Goal: Contribute content: Contribute content

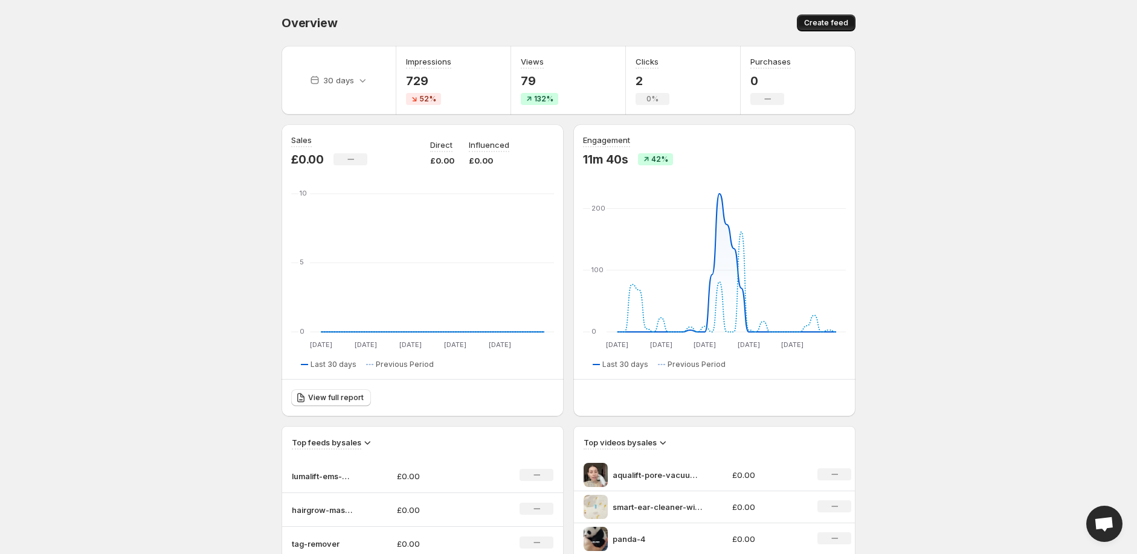
click at [823, 18] on span "Create feed" at bounding box center [826, 23] width 44 height 10
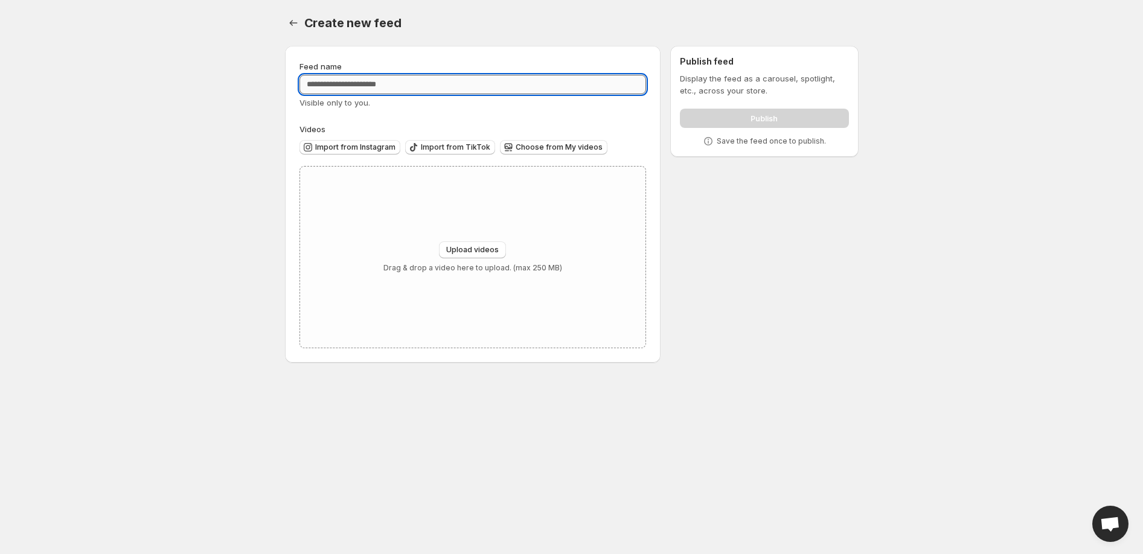
click at [475, 88] on input "Feed name" at bounding box center [473, 84] width 347 height 19
type input "**********"
click at [474, 249] on span "Upload videos" at bounding box center [472, 250] width 53 height 10
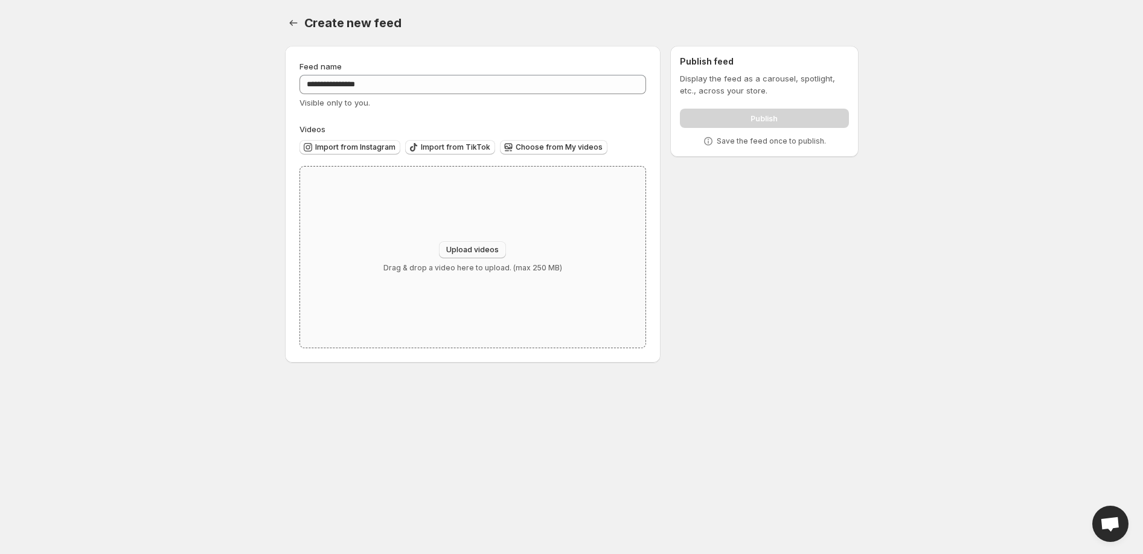
type input "**********"
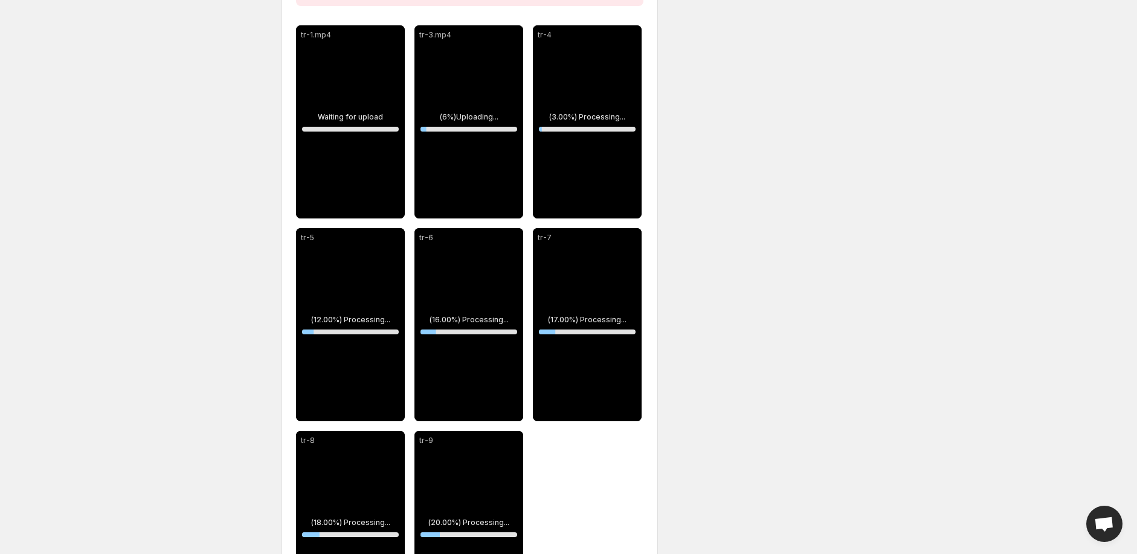
scroll to position [125, 0]
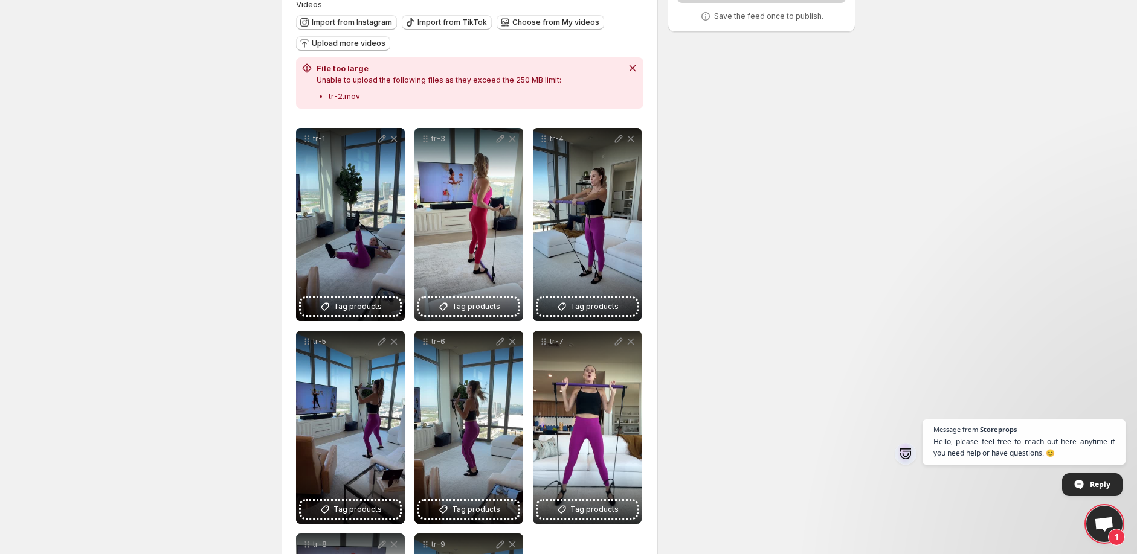
click at [1116, 404] on span "Open chat" at bounding box center [1115, 408] width 15 height 15
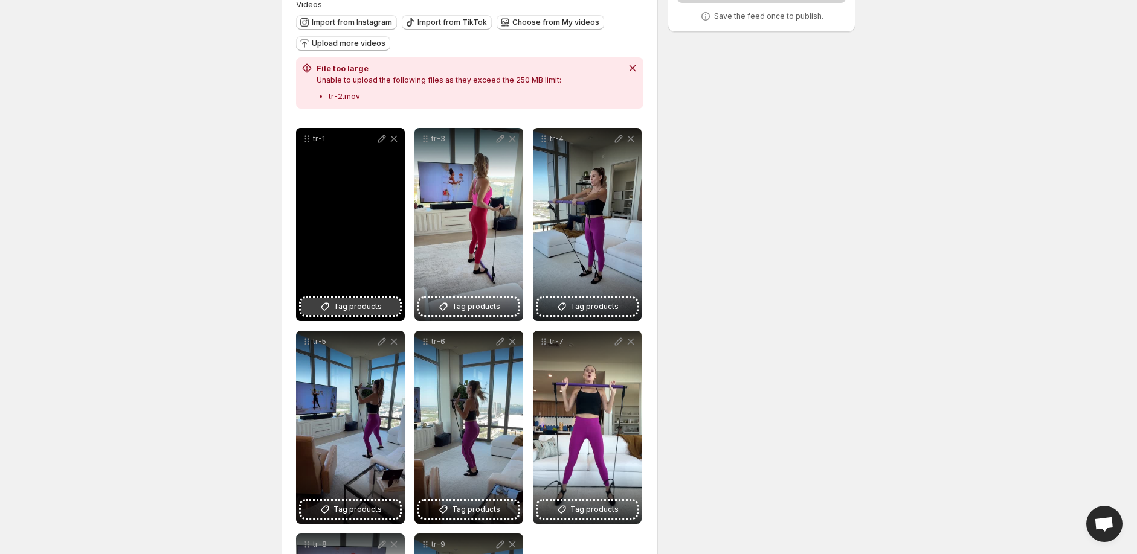
click at [372, 303] on span "Tag products" at bounding box center [357, 307] width 48 height 12
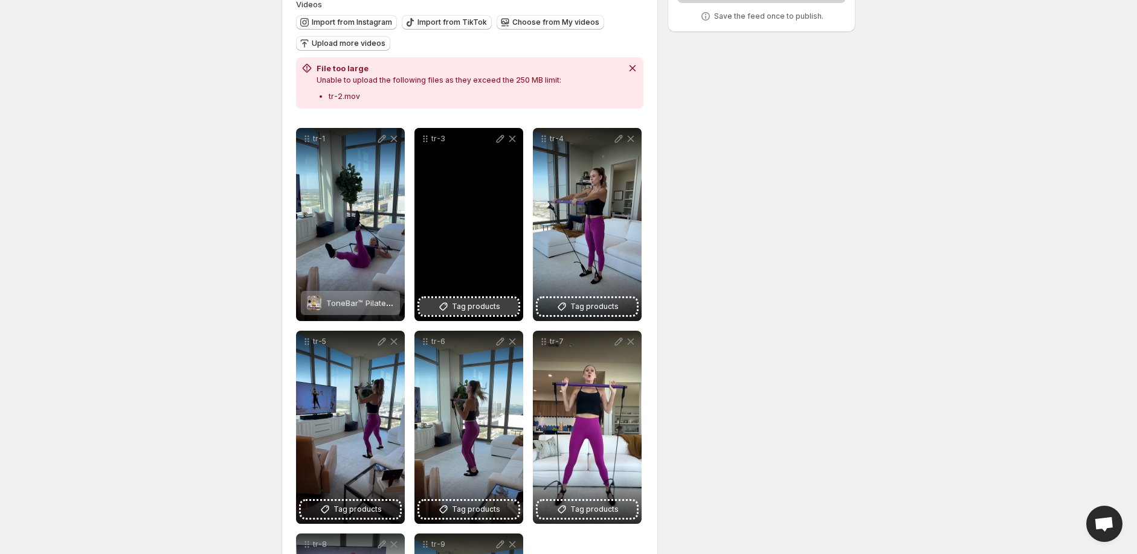
click at [433, 302] on button "Tag products" at bounding box center [468, 306] width 99 height 17
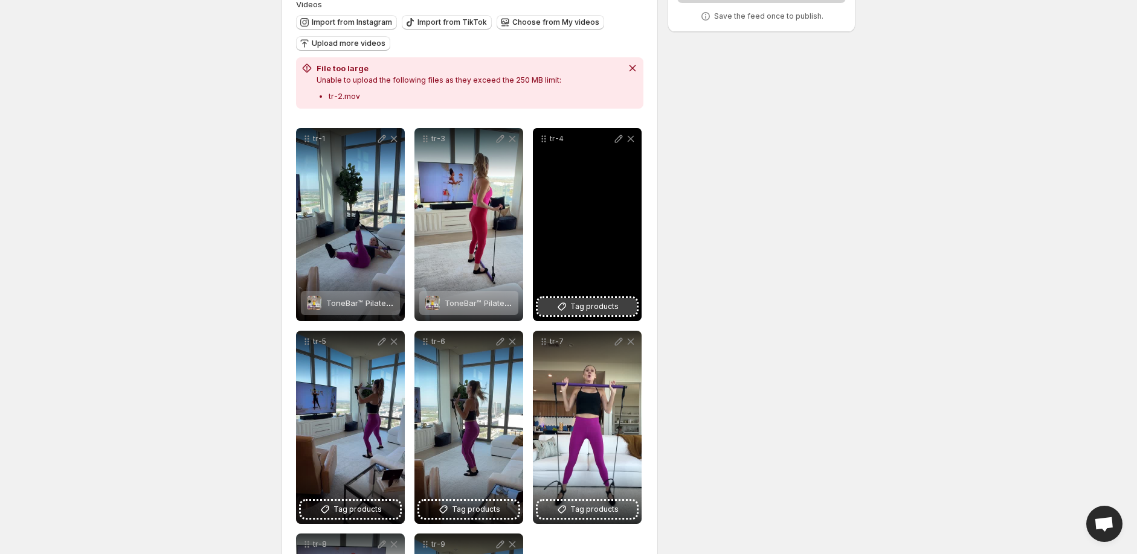
click at [589, 307] on span "Tag products" at bounding box center [594, 307] width 48 height 12
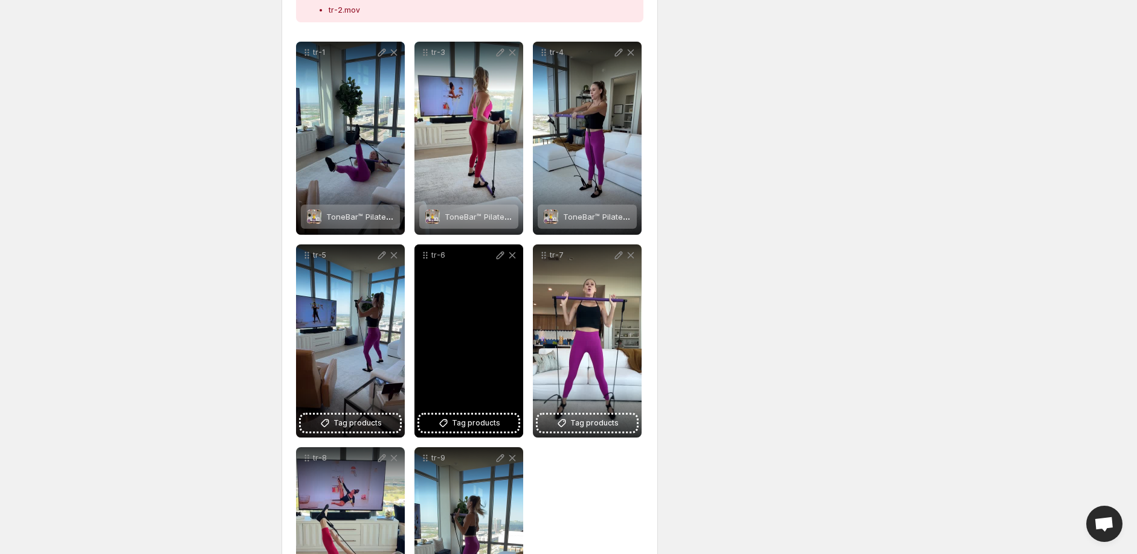
scroll to position [327, 0]
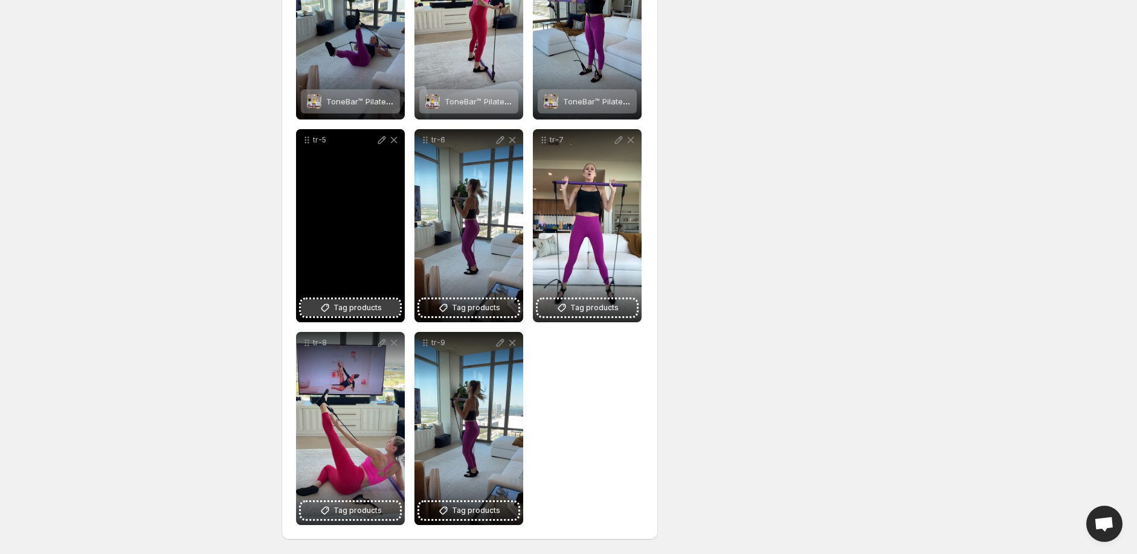
click at [340, 307] on span "Tag products" at bounding box center [357, 308] width 48 height 12
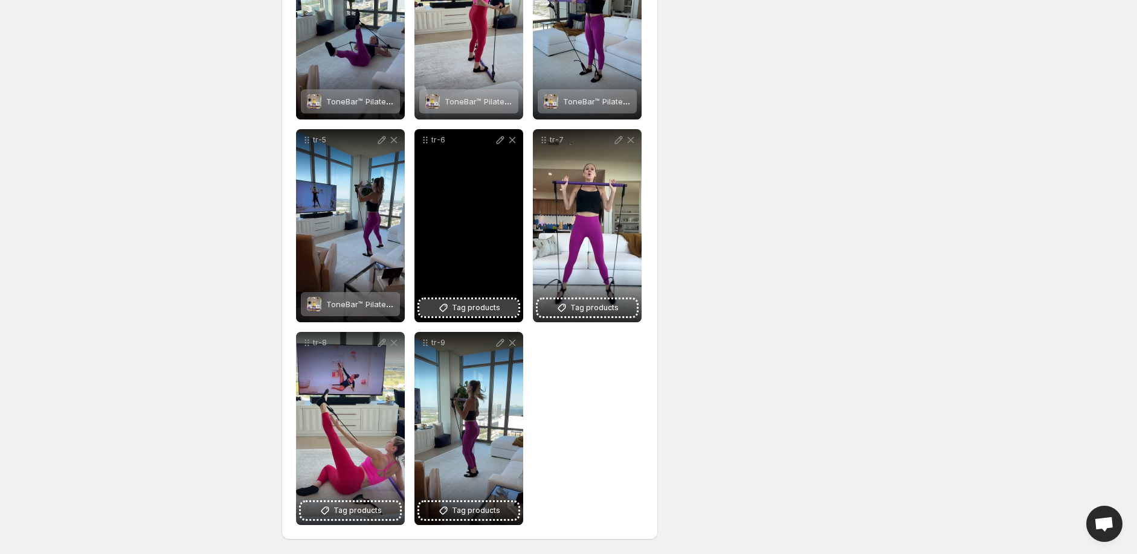
click at [448, 312] on icon at bounding box center [443, 308] width 12 height 12
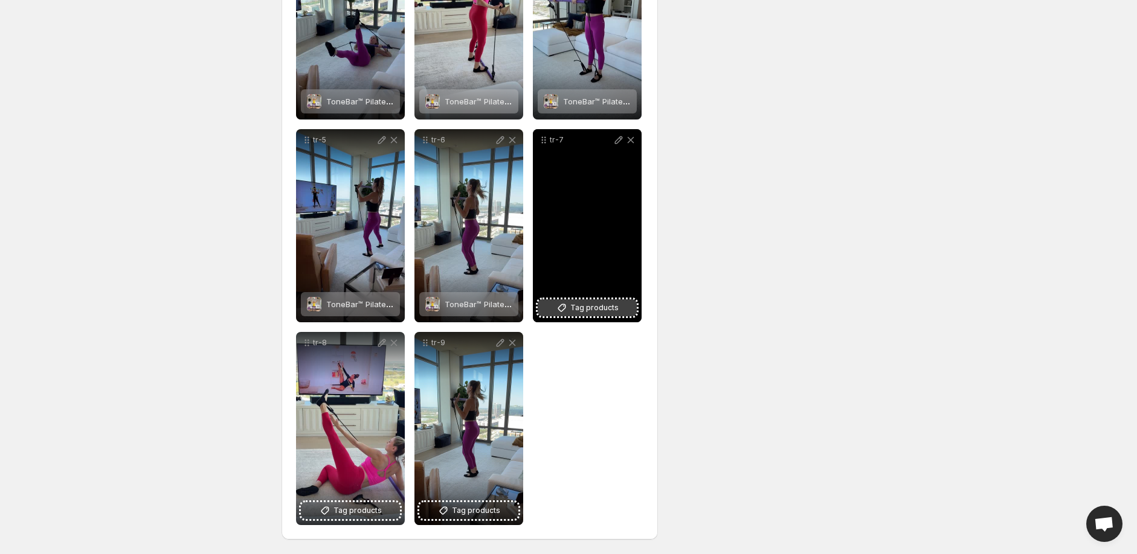
click at [591, 314] on span "Tag products" at bounding box center [594, 308] width 48 height 12
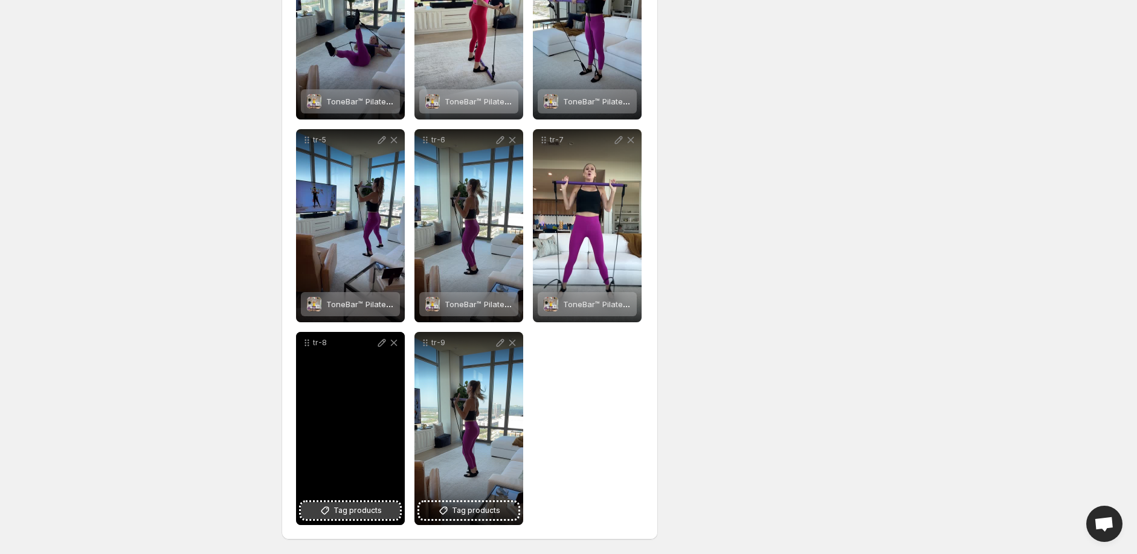
click at [345, 508] on span "Tag products" at bounding box center [357, 511] width 48 height 12
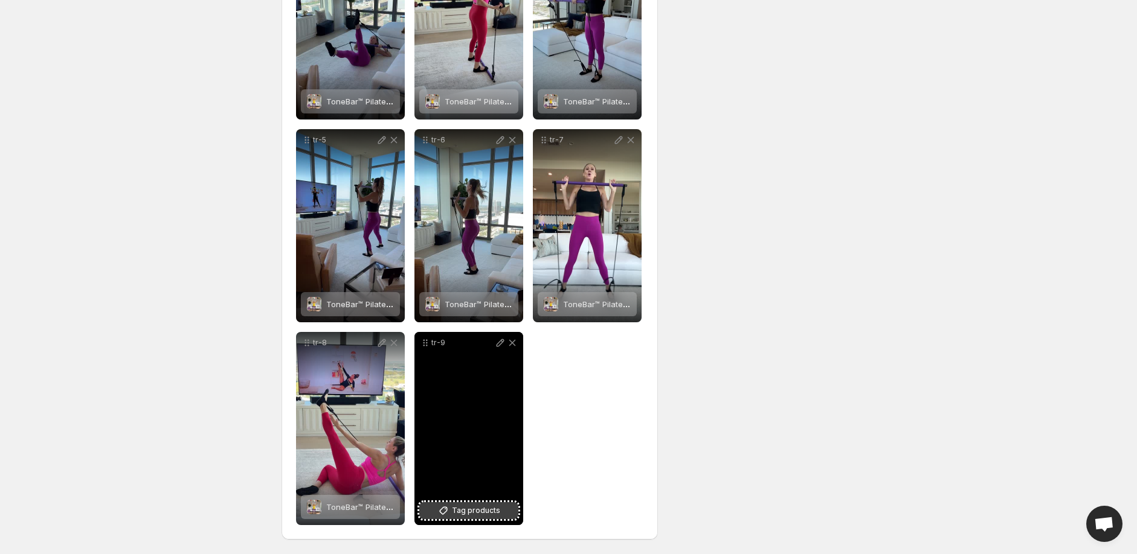
click at [476, 513] on span "Tag products" at bounding box center [476, 511] width 48 height 12
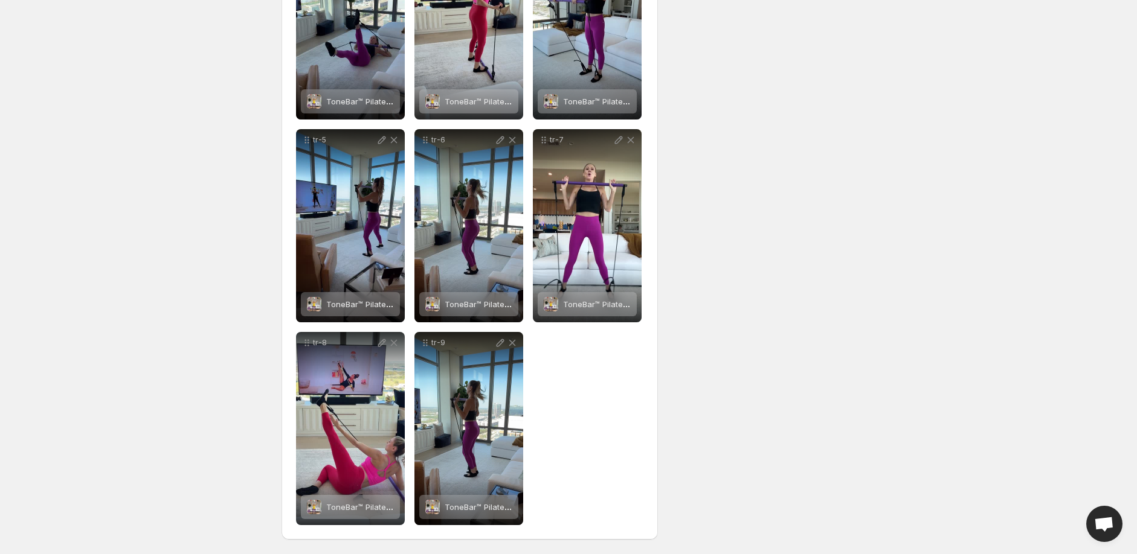
scroll to position [0, 0]
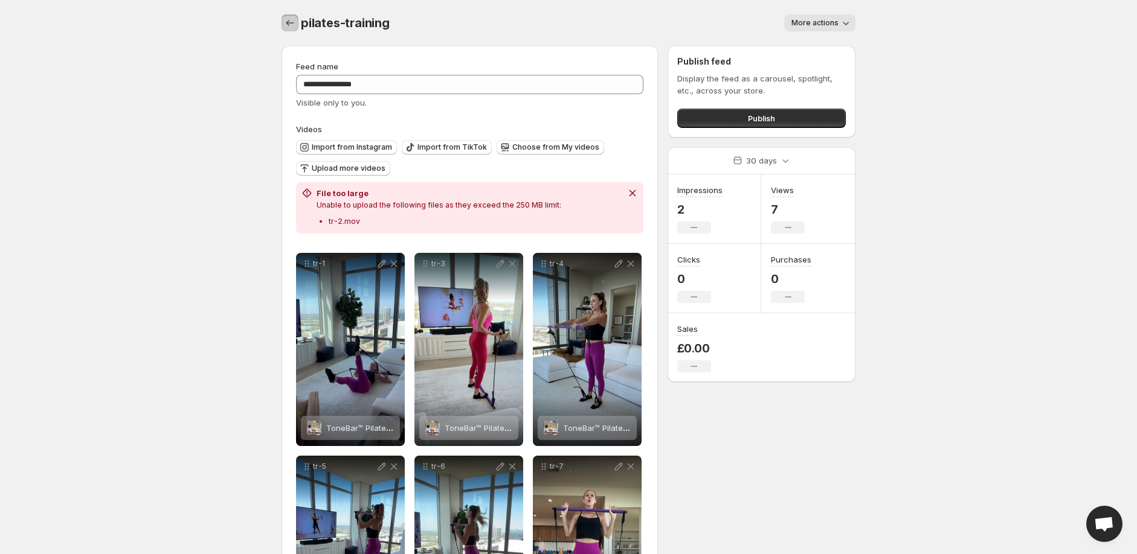
click at [297, 27] on button "Settings" at bounding box center [289, 22] width 17 height 17
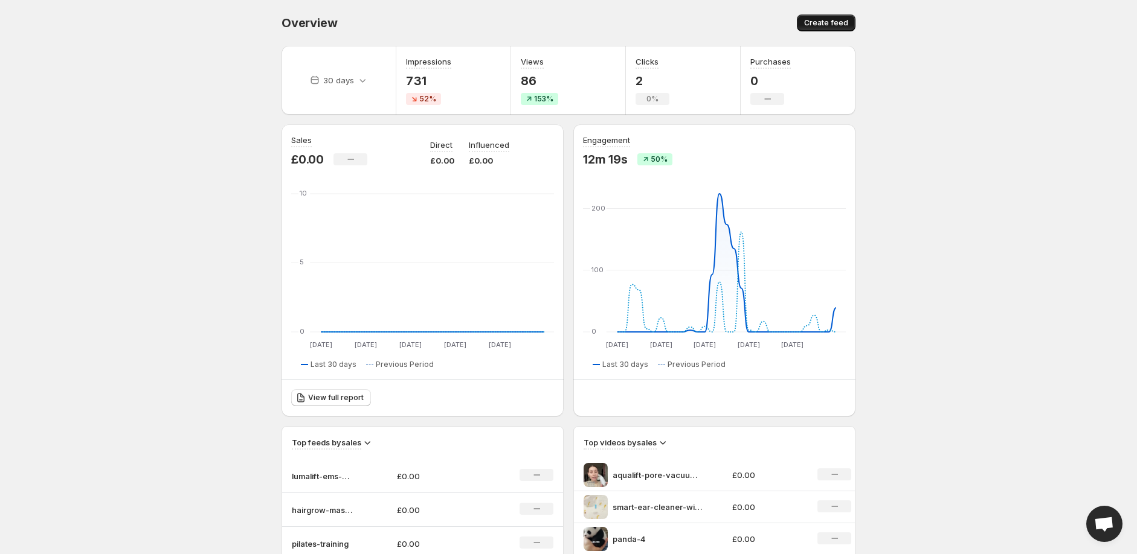
click at [812, 28] on button "Create feed" at bounding box center [826, 22] width 59 height 17
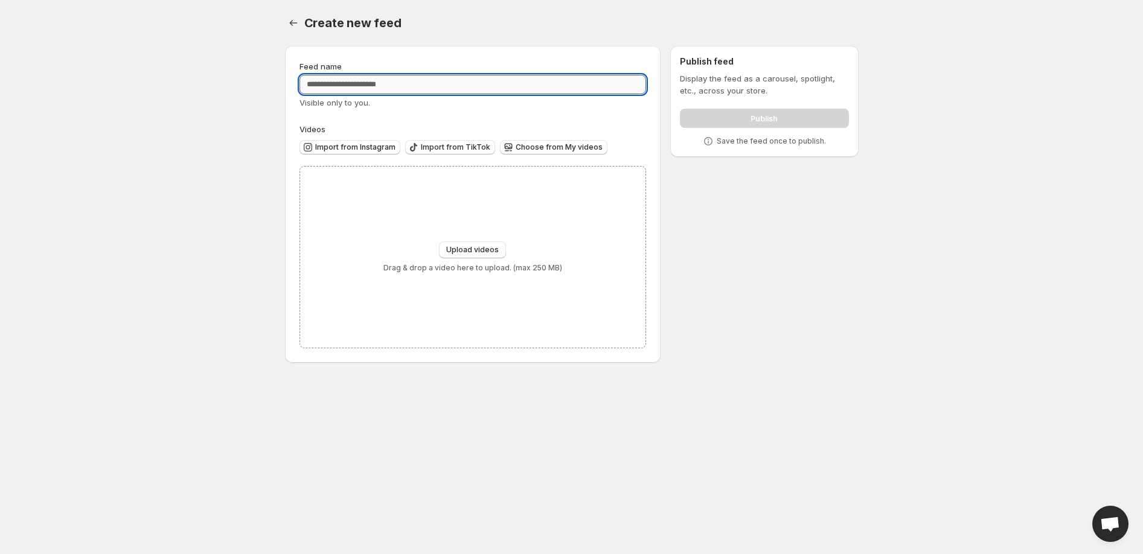
click at [318, 80] on input "Feed name" at bounding box center [473, 84] width 347 height 19
type input "**********"
click at [468, 248] on span "Upload videos" at bounding box center [472, 250] width 53 height 10
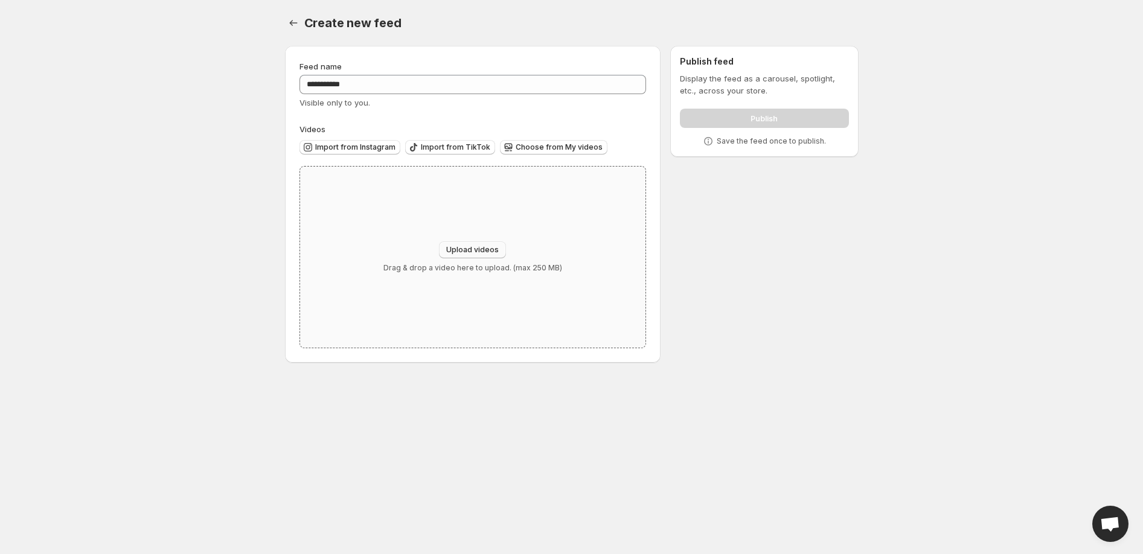
type input "**********"
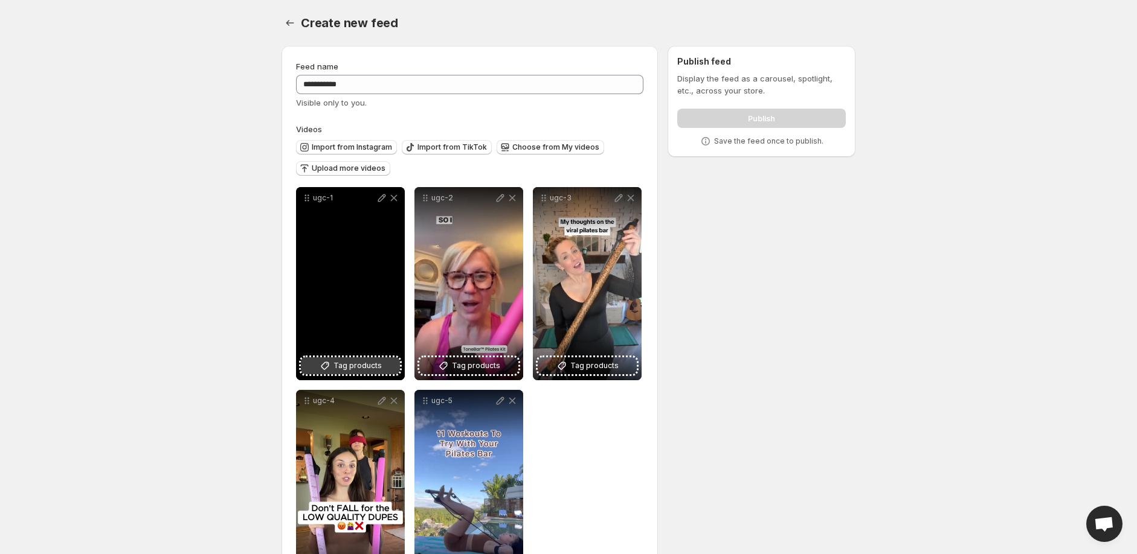
click at [319, 363] on button "Tag products" at bounding box center [350, 366] width 99 height 17
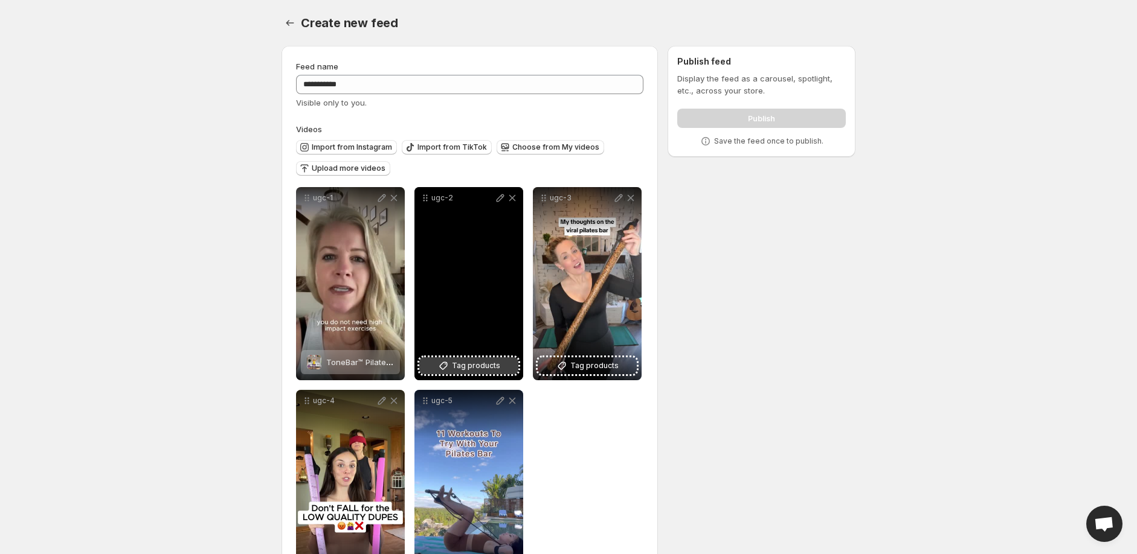
click at [499, 374] on button "Tag products" at bounding box center [468, 366] width 99 height 17
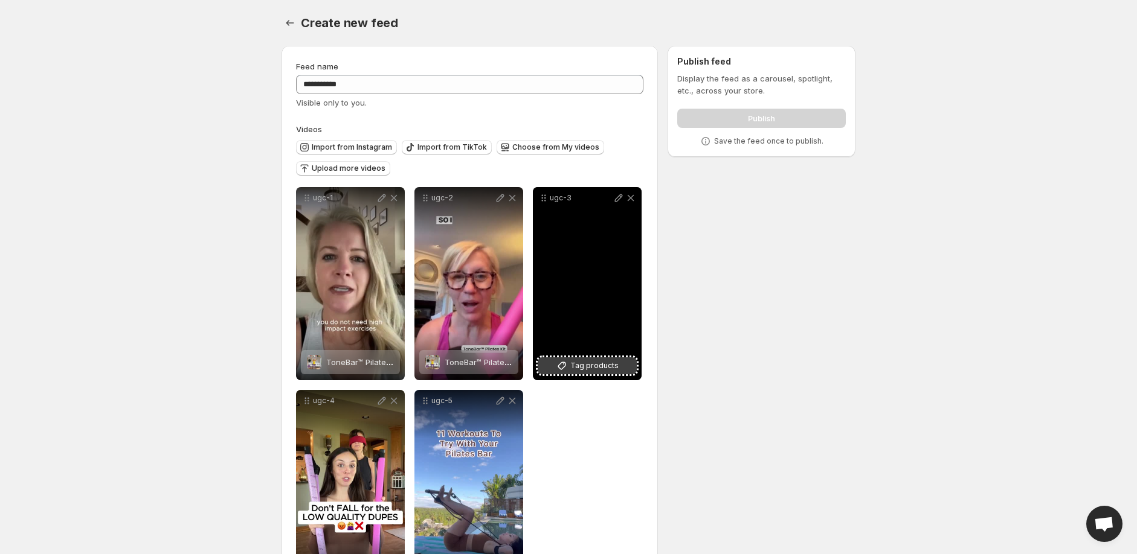
click at [574, 363] on span "Tag products" at bounding box center [594, 366] width 48 height 12
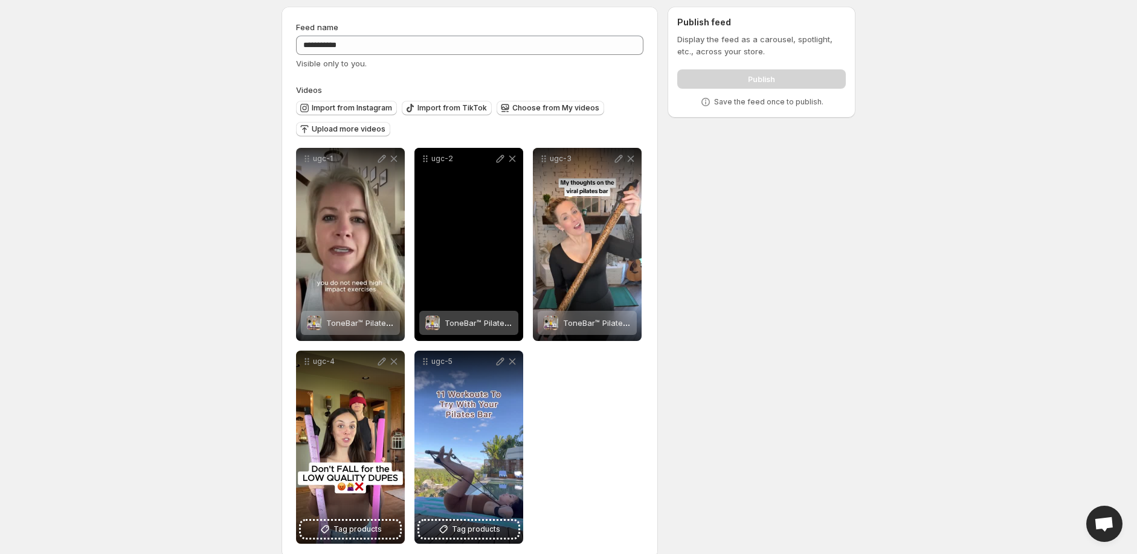
scroll to position [57, 0]
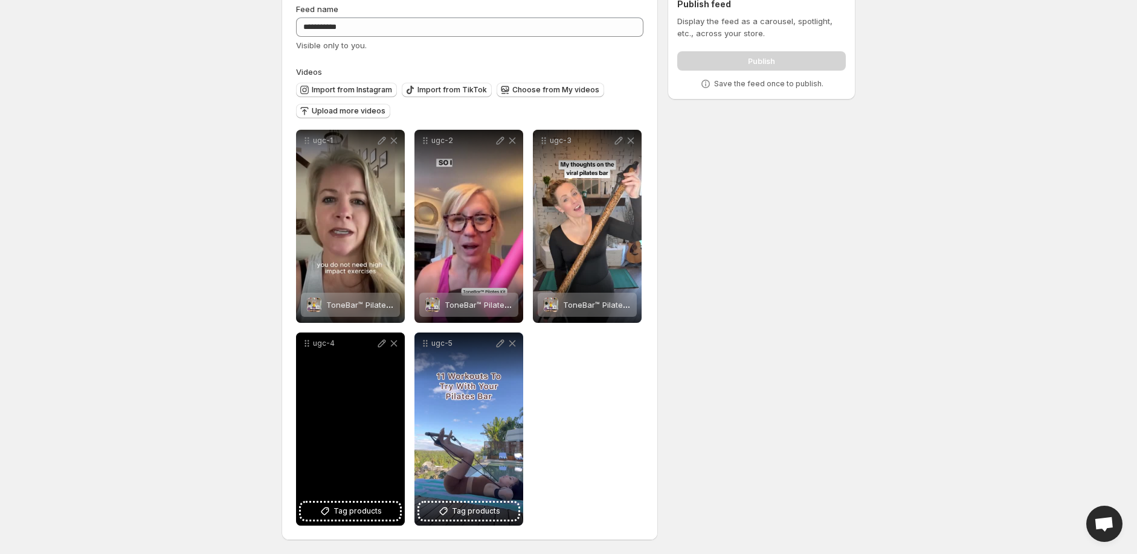
click at [373, 500] on div "ugc-4" at bounding box center [350, 429] width 109 height 193
click at [373, 509] on span "Tag products" at bounding box center [357, 512] width 48 height 12
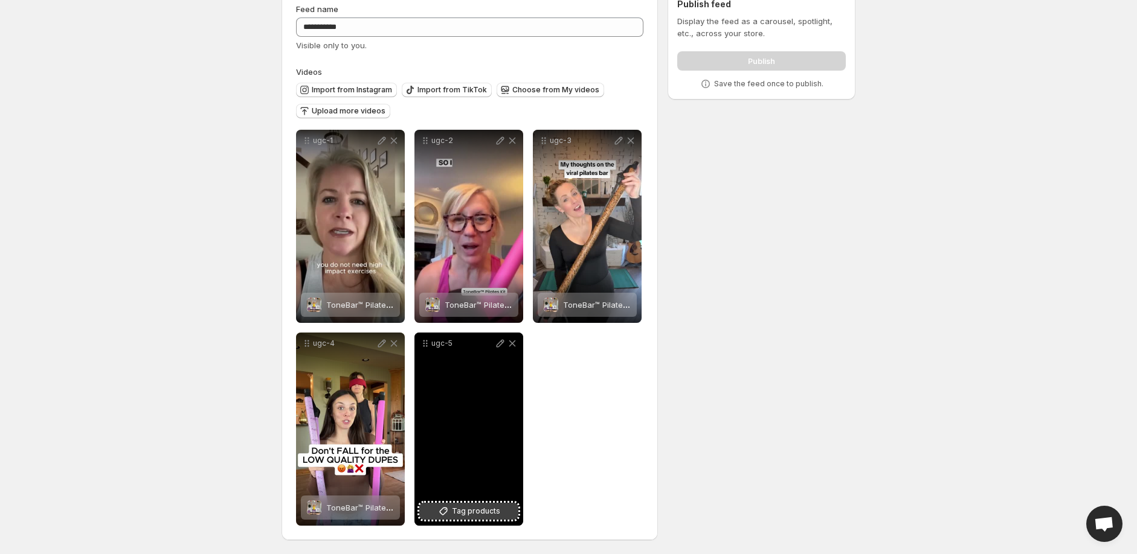
click at [486, 509] on span "Tag products" at bounding box center [476, 512] width 48 height 12
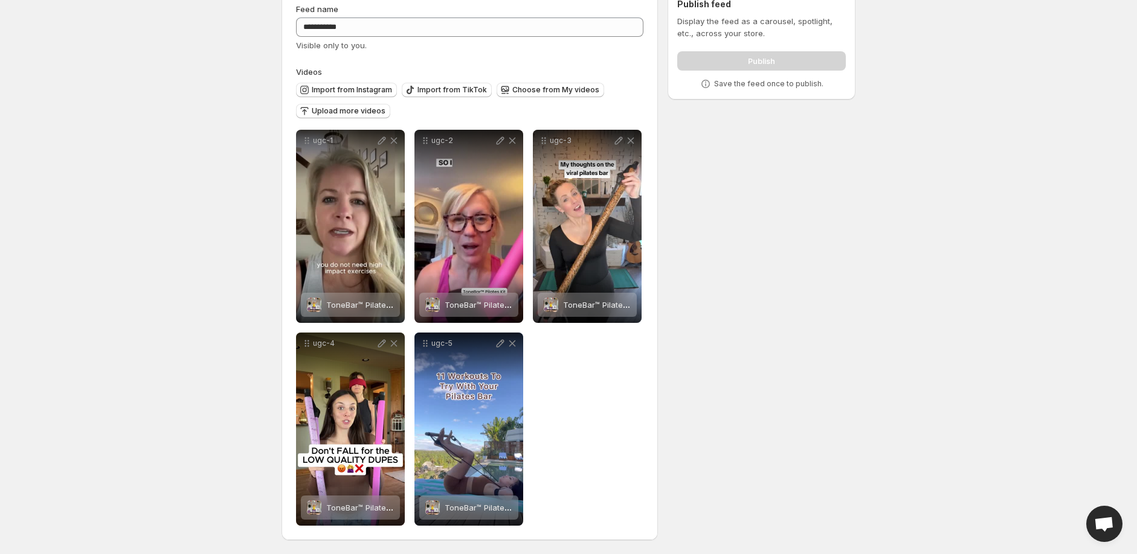
scroll to position [0, 0]
